Goal: Task Accomplishment & Management: Use online tool/utility

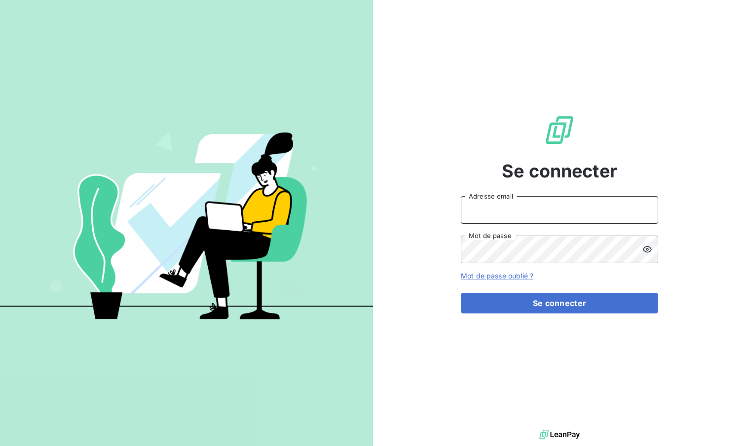
click at [518, 218] on input "Adresse email" at bounding box center [559, 210] width 197 height 28
type input "gregoire.suaud@leanpay.fr"
click at [595, 218] on input "gregoire.suaud@leanpay.fr" at bounding box center [559, 210] width 197 height 28
click at [595, 218] on input "Adresse email" at bounding box center [559, 210] width 197 height 28
click at [525, 197] on input "Adresse email" at bounding box center [559, 210] width 197 height 28
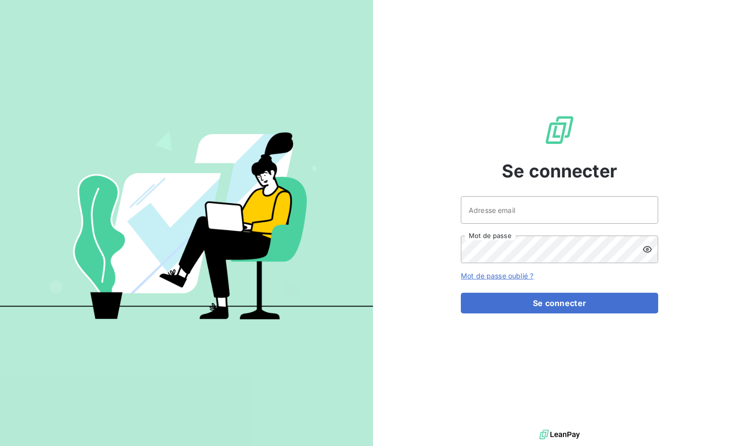
click at [497, 178] on div "Se connecter Adresse email Mot de passe Mot de passe oublié ? Se connecter" at bounding box center [559, 214] width 197 height 428
click at [483, 202] on input "Adresse email" at bounding box center [559, 210] width 197 height 28
type input "admin@equipproguadeloupe"
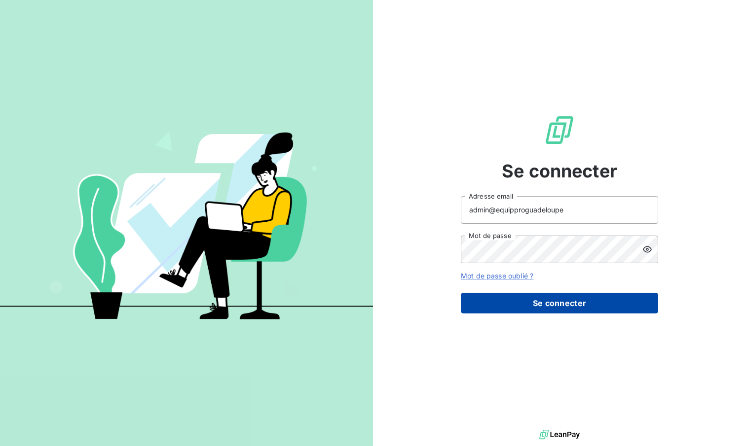
click at [541, 296] on button "Se connecter" at bounding box center [559, 303] width 197 height 21
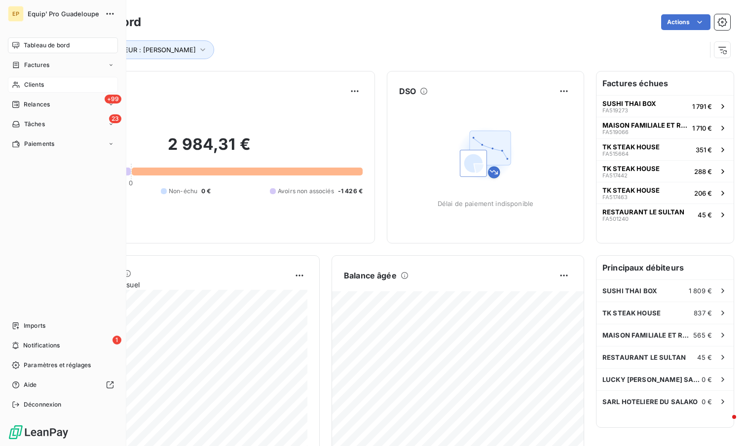
click at [30, 84] on span "Clients" at bounding box center [34, 84] width 20 height 9
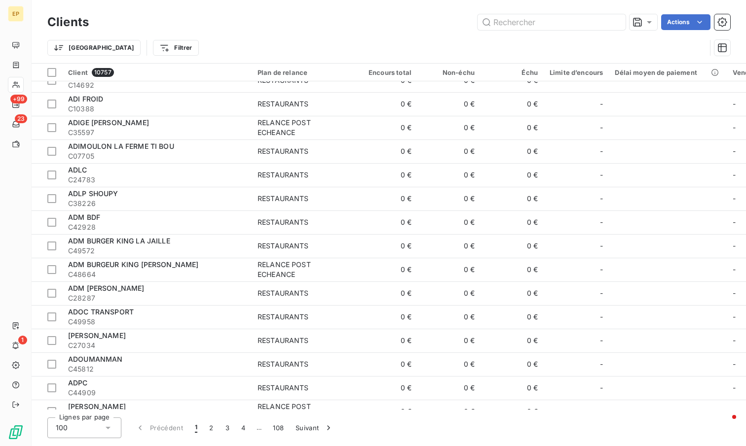
scroll to position [2044, 0]
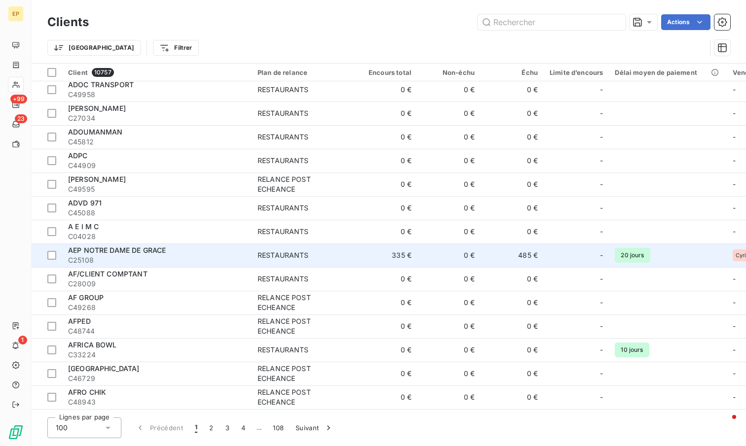
click at [373, 258] on td "335 €" at bounding box center [385, 256] width 63 height 24
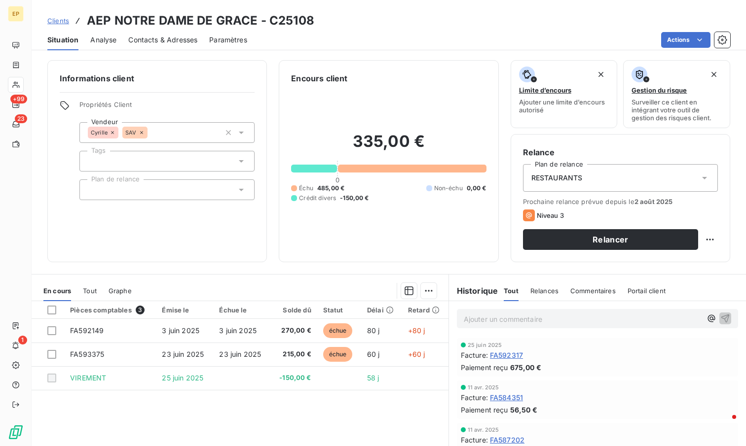
scroll to position [74, 0]
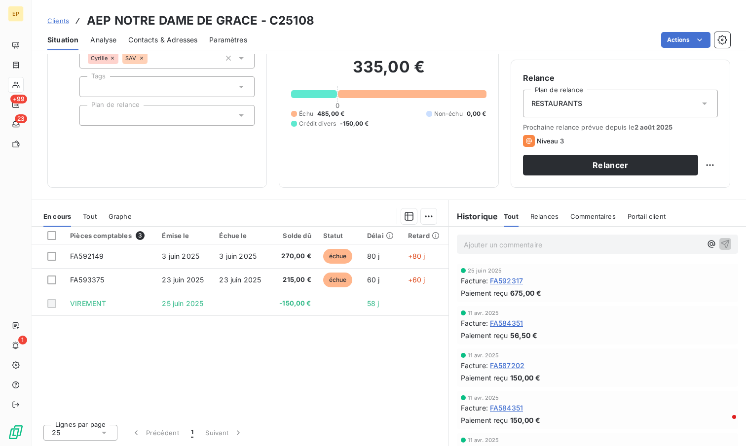
click at [135, 212] on div "En cours Tout Graphe" at bounding box center [240, 216] width 417 height 21
click at [127, 213] on span "Graphe" at bounding box center [120, 217] width 23 height 8
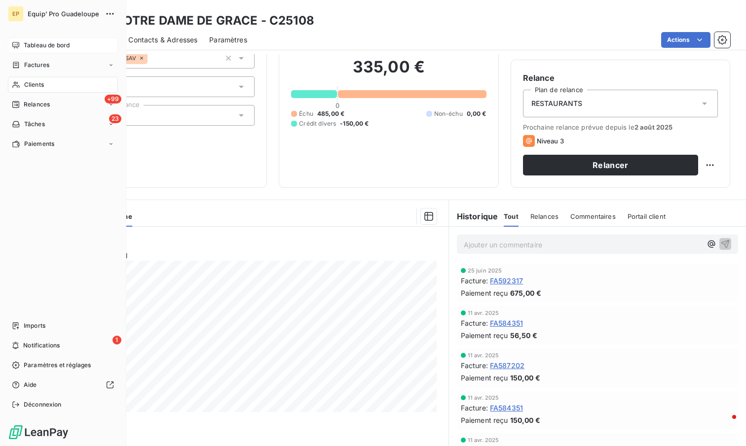
click at [20, 43] on div "Tableau de bord" at bounding box center [63, 45] width 110 height 16
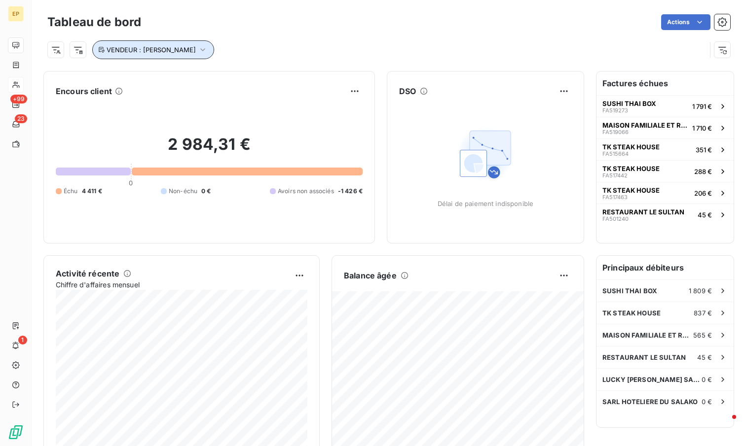
click at [198, 45] on icon "button" at bounding box center [203, 50] width 10 height 10
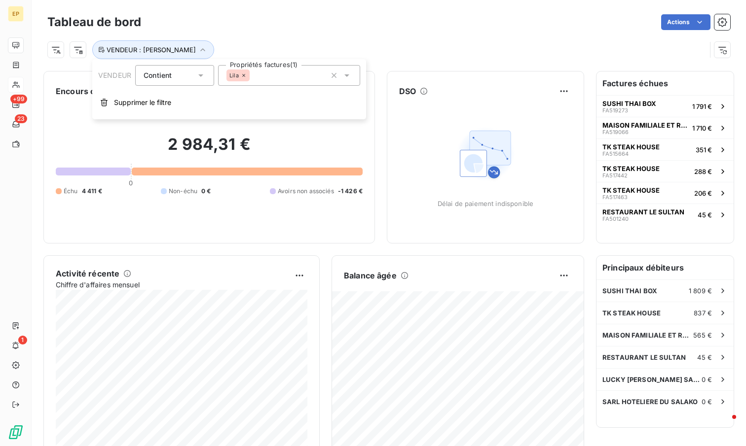
click at [180, 22] on div "Actions" at bounding box center [441, 22] width 577 height 16
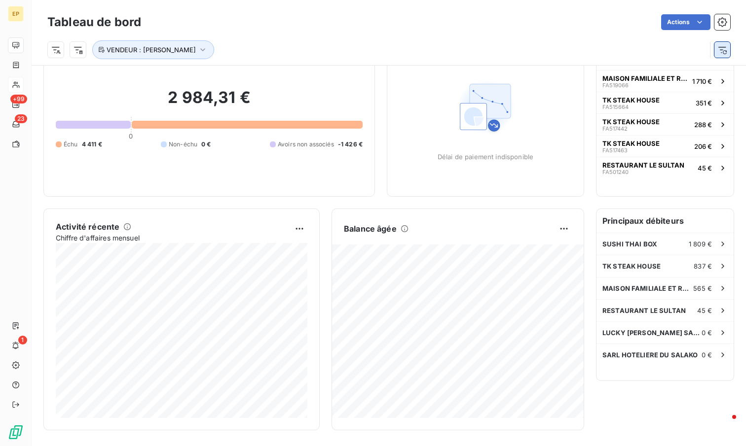
click at [729, 48] on button "button" at bounding box center [722, 50] width 16 height 16
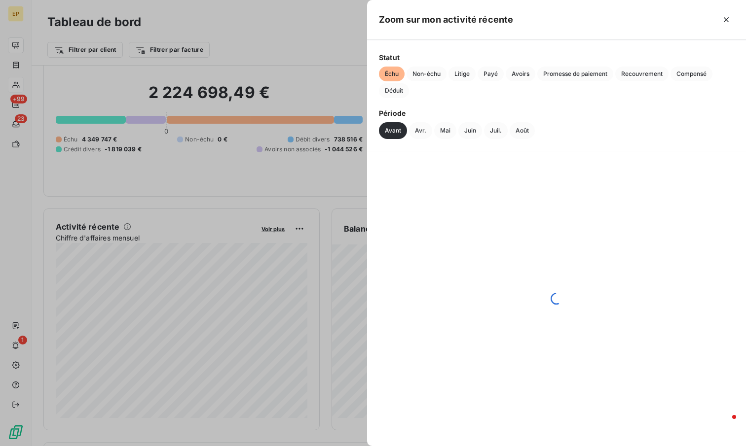
click at [116, 276] on div at bounding box center [373, 223] width 746 height 446
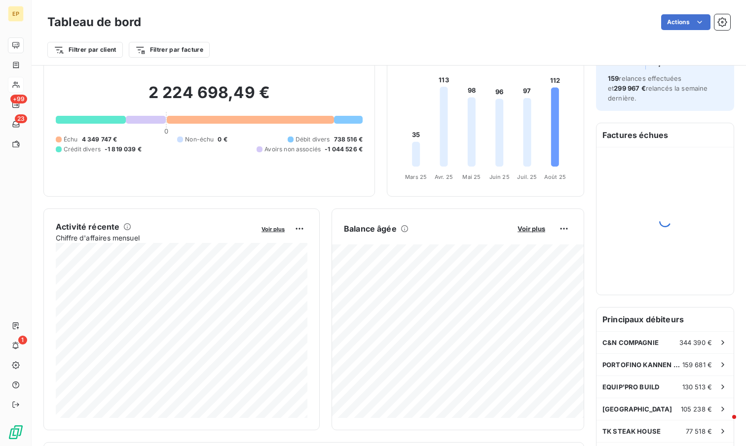
click at [201, 62] on div "Tableau de bord Actions Filtrer par client Filtrer par facture" at bounding box center [389, 33] width 714 height 66
click at [200, 57] on html "EP +99 23 1 Tableau de bord Actions Filtrer par client Filtrer par facture Enco…" at bounding box center [373, 223] width 746 height 446
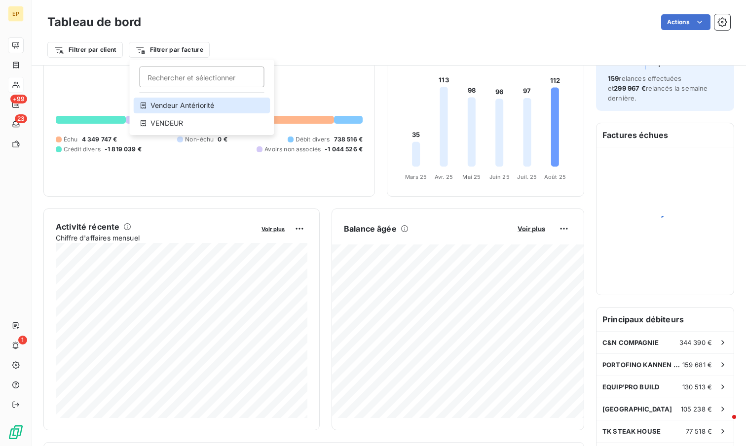
click at [188, 101] on div "Vendeur Antériorité" at bounding box center [202, 106] width 137 height 16
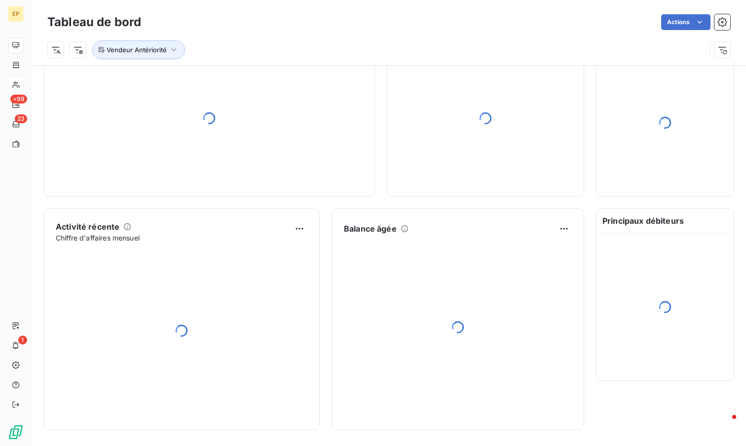
click at [270, 1] on div "Tableau de bord Actions Vendeur Antériorité" at bounding box center [389, 33] width 714 height 66
click at [169, 54] on icon "button" at bounding box center [174, 50] width 10 height 10
click at [244, 73] on div at bounding box center [297, 75] width 142 height 21
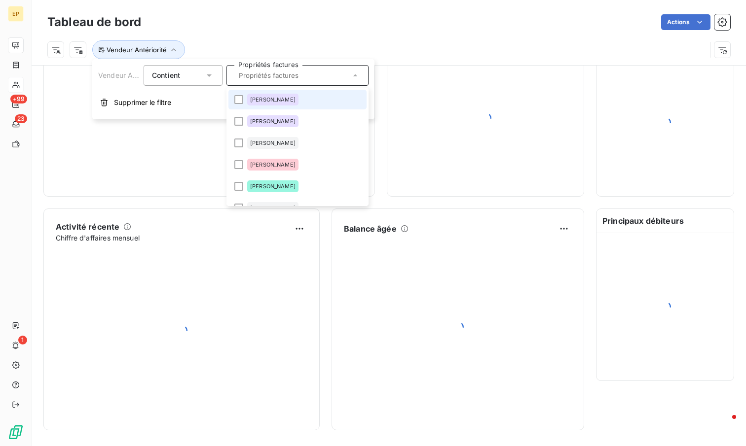
click at [261, 101] on span "[PERSON_NAME]" at bounding box center [272, 100] width 45 height 6
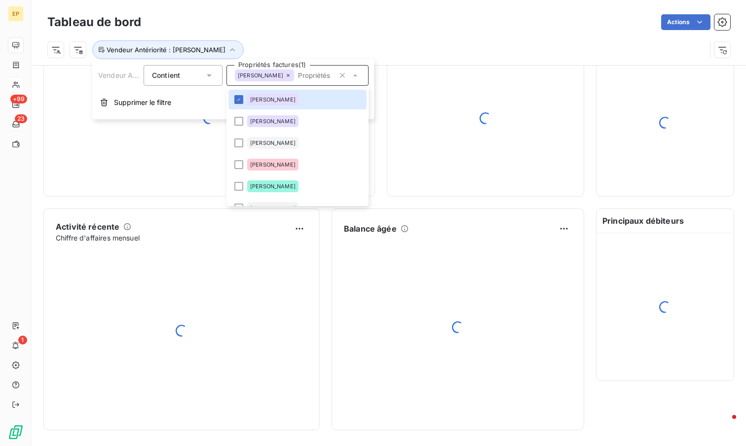
click at [287, 30] on div "Tableau de bord Actions" at bounding box center [388, 22] width 683 height 21
